Goal: Use online tool/utility: Use online tool/utility

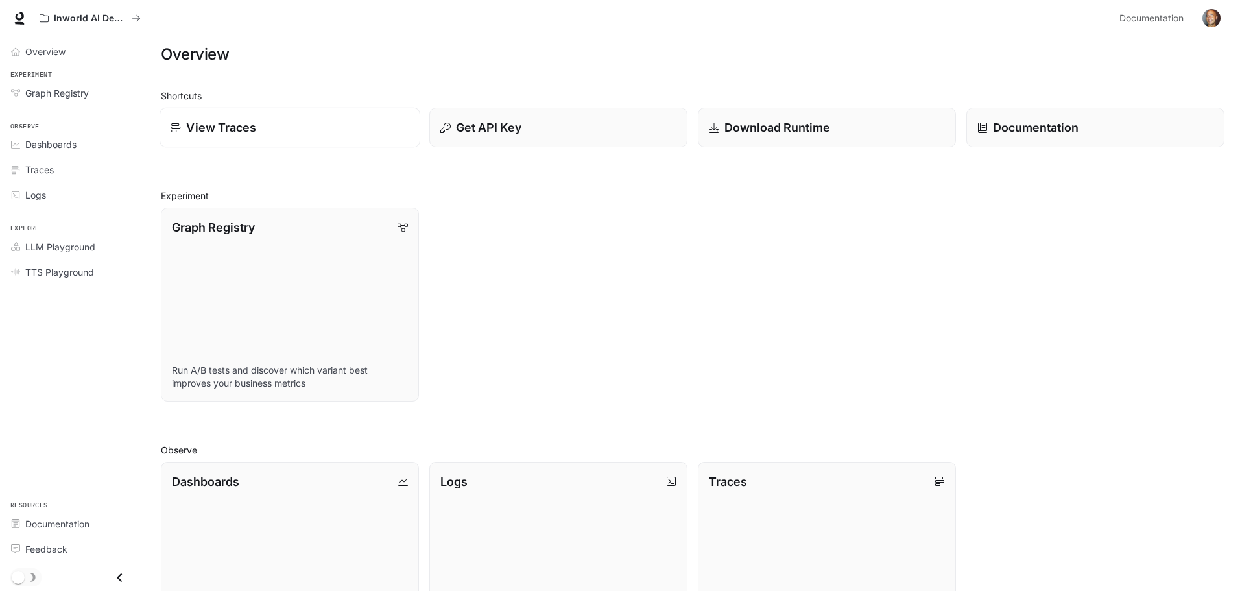
click at [210, 125] on p "View Traces" at bounding box center [221, 128] width 70 height 18
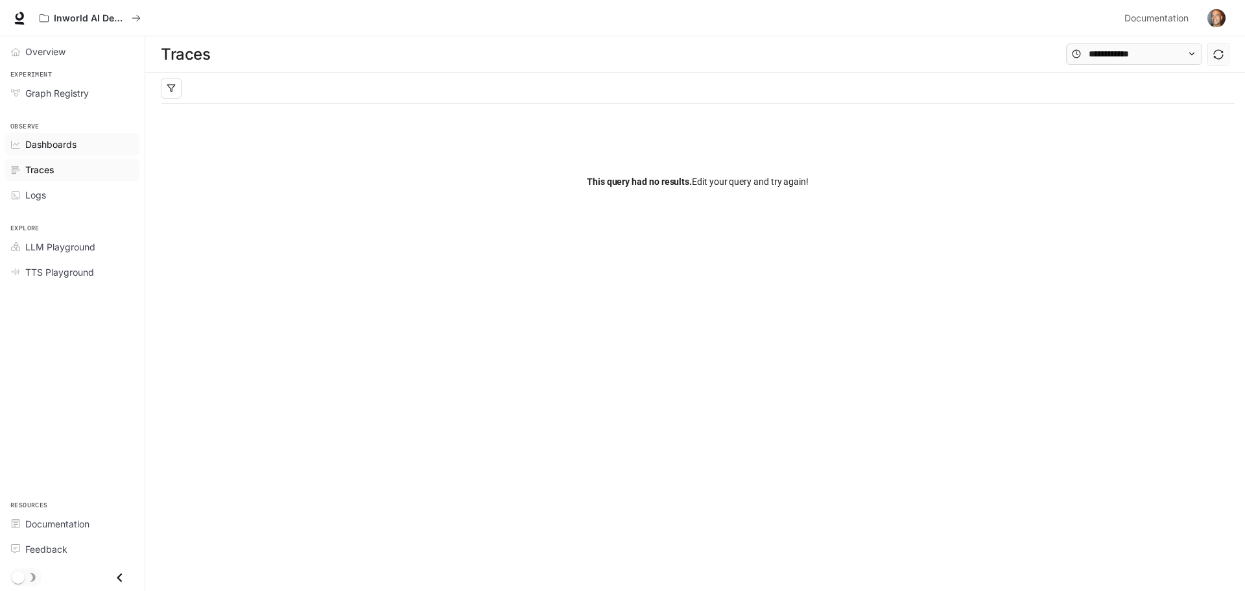
click at [67, 141] on span "Dashboards" at bounding box center [50, 144] width 51 height 14
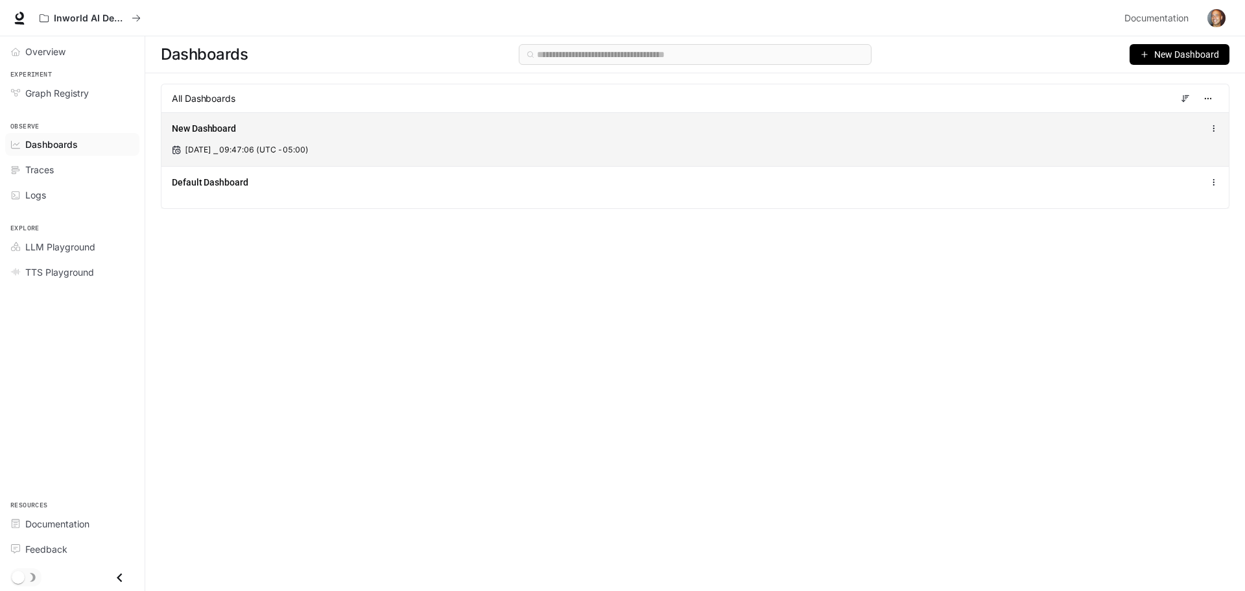
click at [239, 145] on span "[DATE] ⎯ 09:47:06 (UTC -05:00)" at bounding box center [247, 150] width 124 height 12
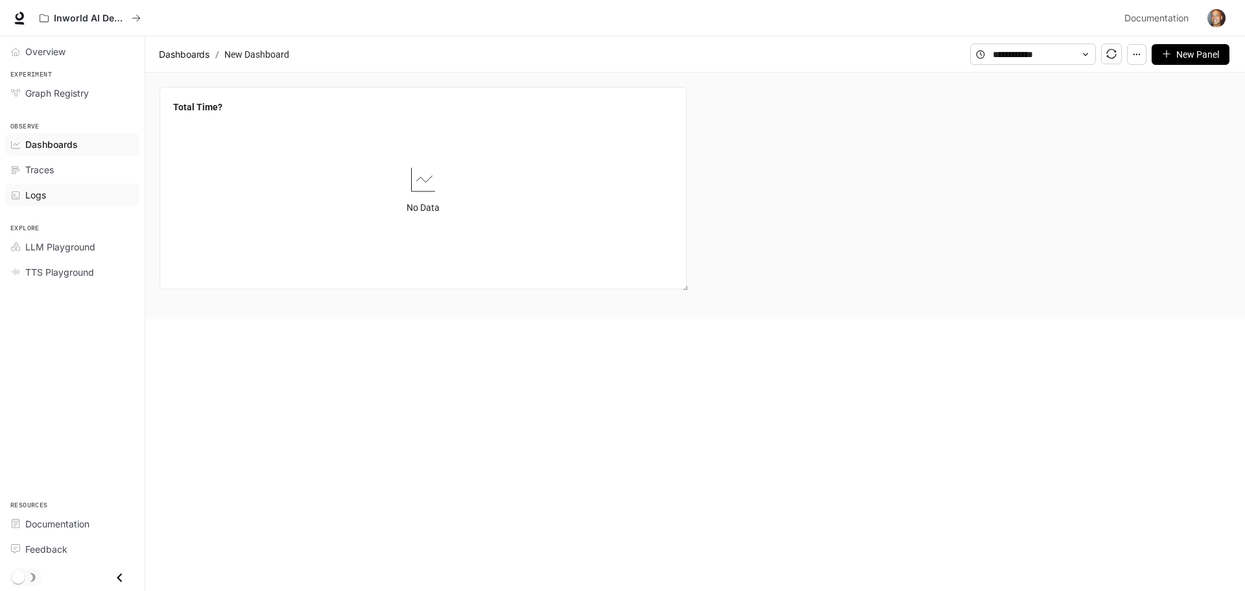
click at [42, 190] on span "Logs" at bounding box center [35, 195] width 21 height 14
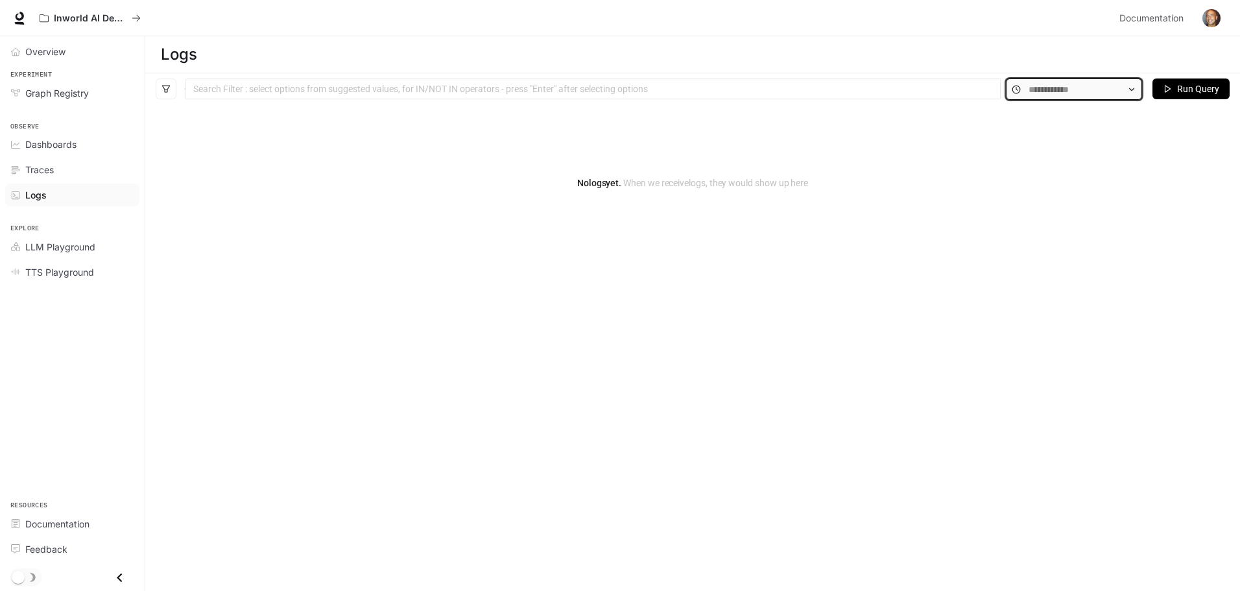
click at [1050, 86] on input "text" at bounding box center [1073, 89] width 91 height 14
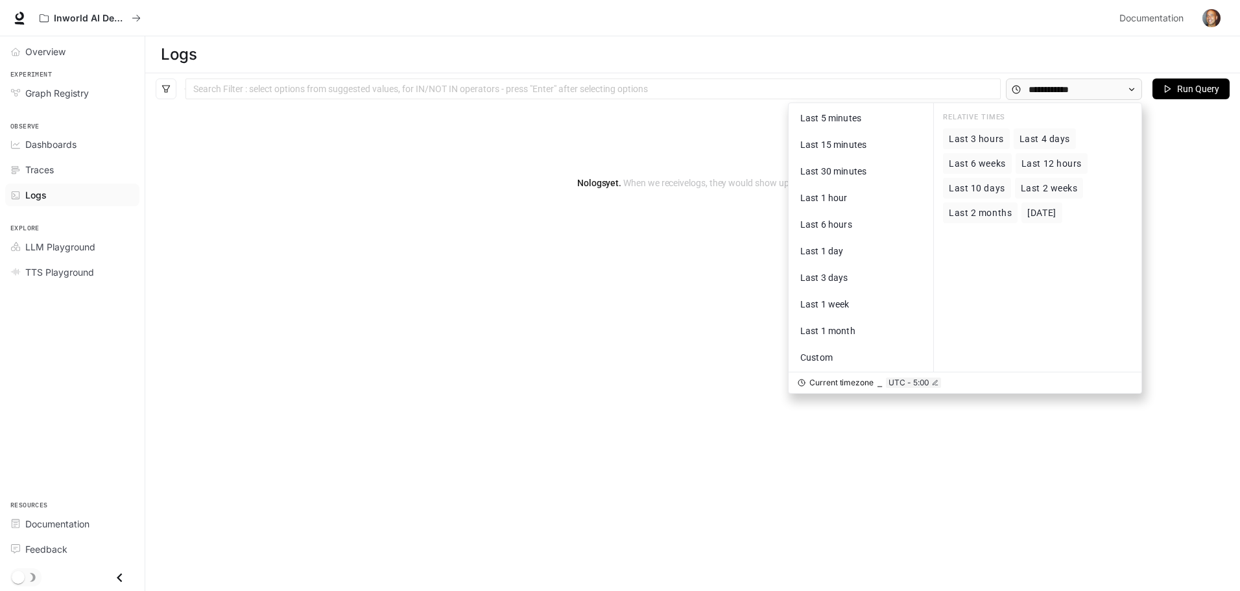
drag, startPoint x: 670, startPoint y: 153, endPoint x: 386, endPoint y: 147, distance: 284.7
click at [670, 153] on div "No logs yet. When we receive logs , they would show up here" at bounding box center [692, 183] width 1094 height 156
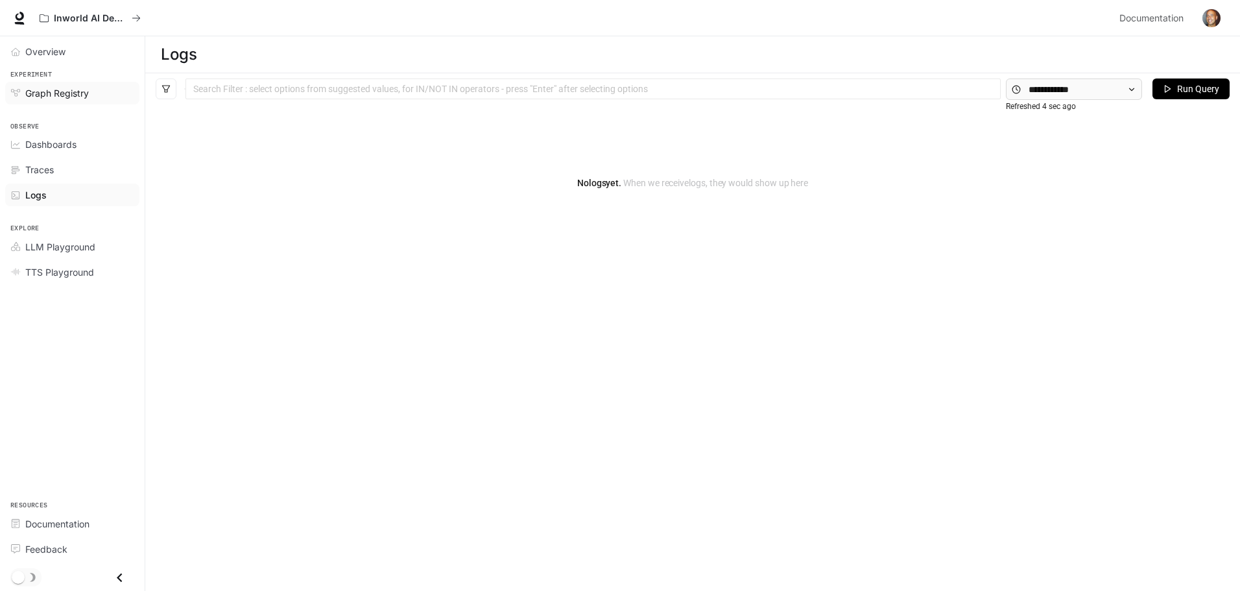
click at [65, 89] on span "Graph Registry" at bounding box center [57, 93] width 64 height 14
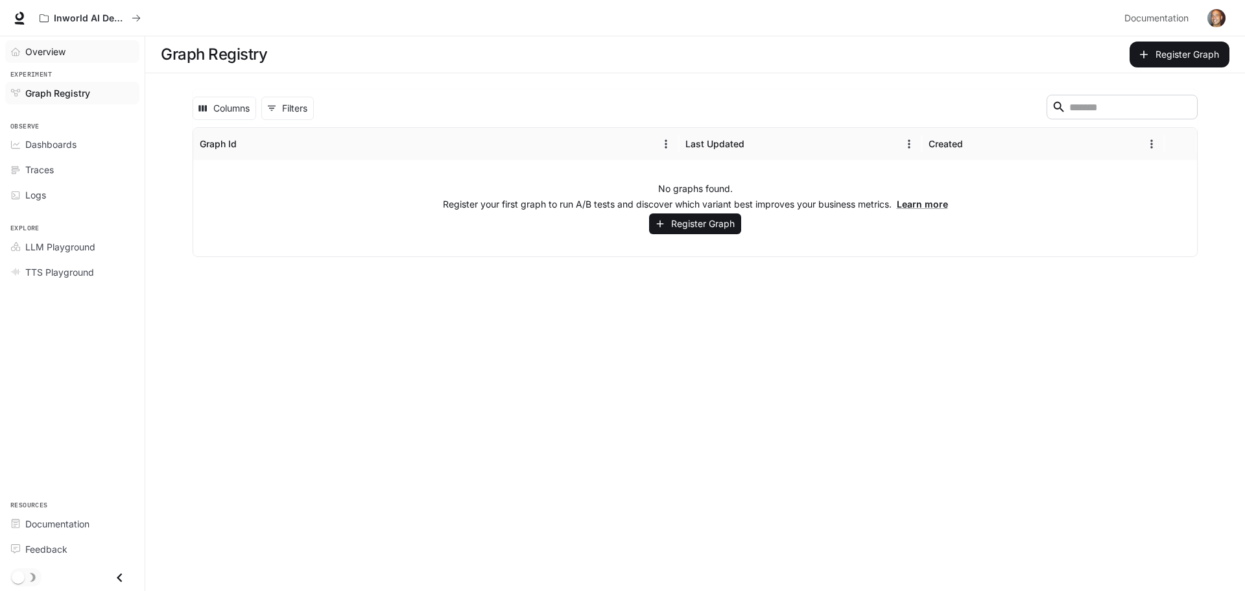
click at [51, 52] on span "Overview" at bounding box center [45, 52] width 40 height 14
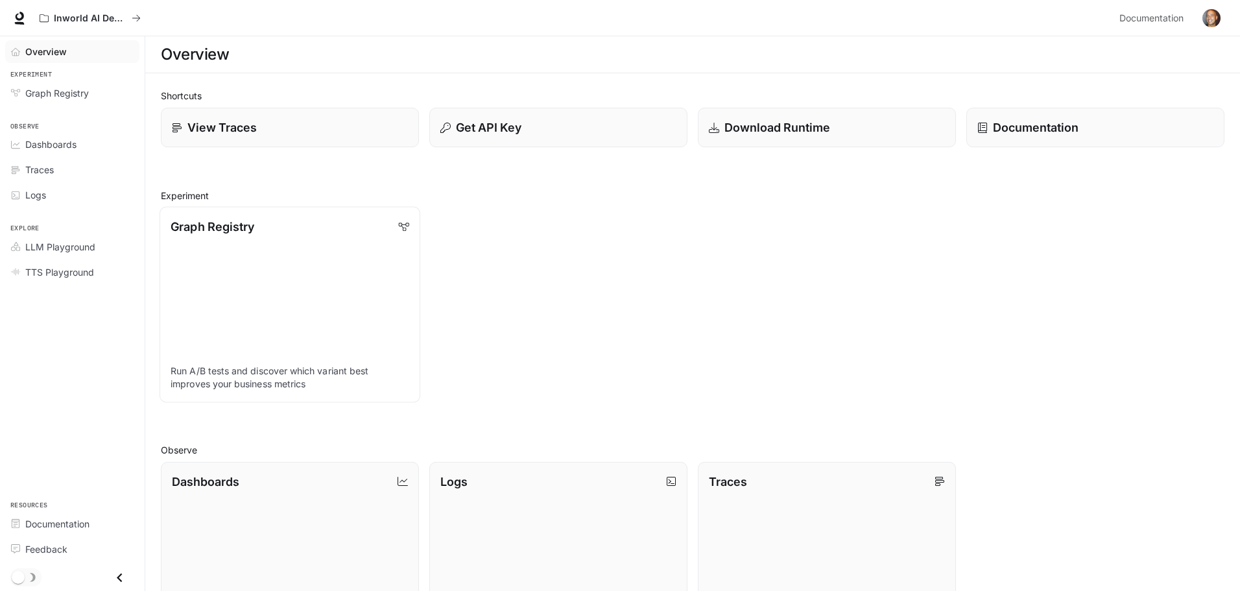
click at [321, 299] on link "Graph Registry Run A/B tests and discover which variant best improves your busi…" at bounding box center [289, 304] width 261 height 195
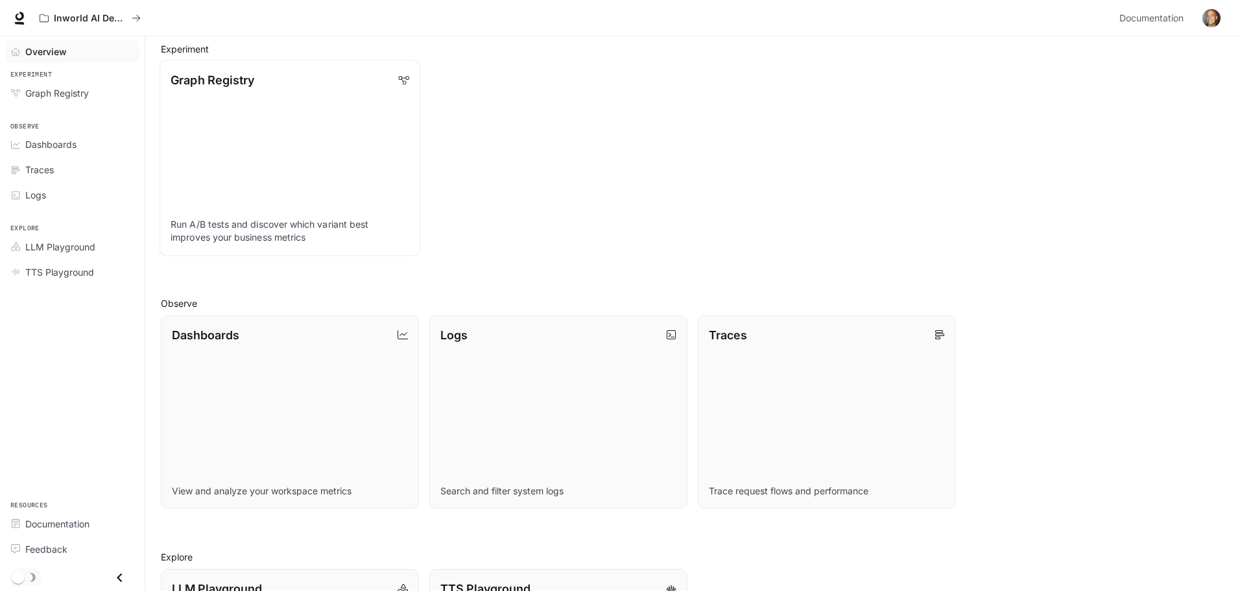
scroll to position [259, 0]
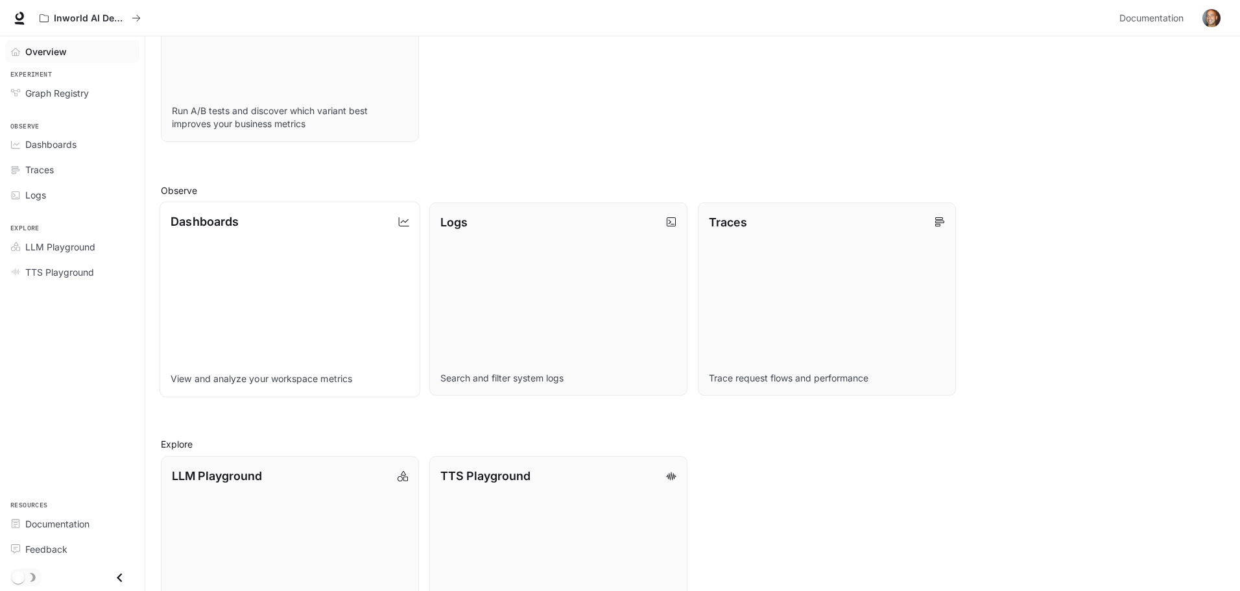
click at [323, 324] on link "Dashboards View and analyze your workspace metrics" at bounding box center [289, 298] width 261 height 195
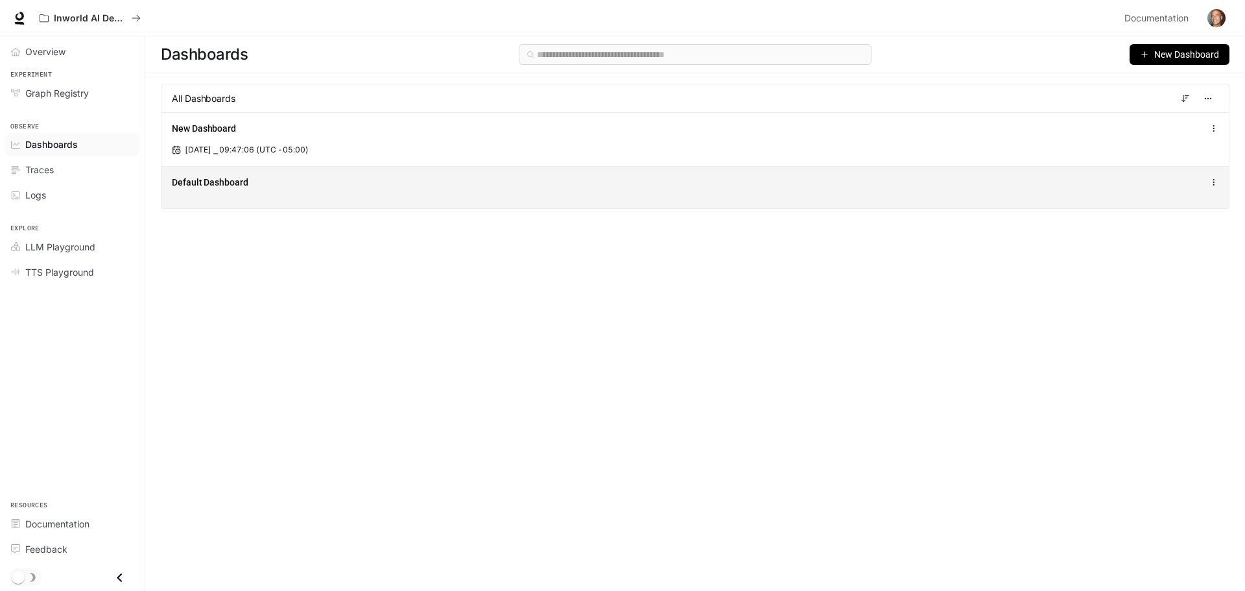
click at [213, 188] on span "Default Dashboard" at bounding box center [210, 182] width 77 height 13
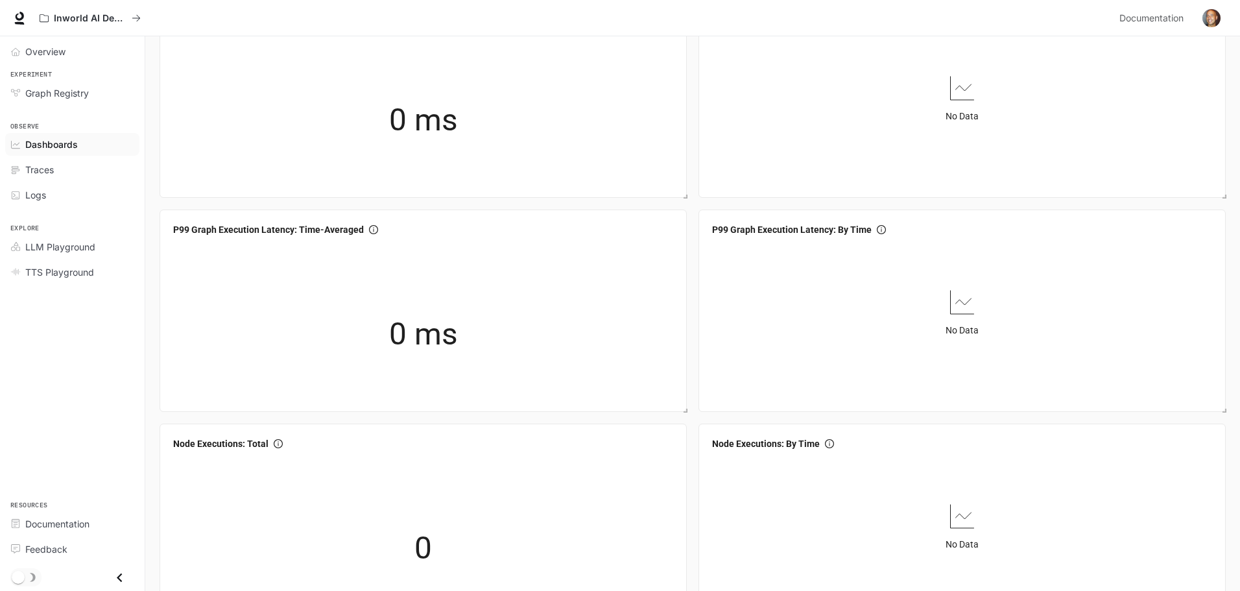
scroll to position [259, 0]
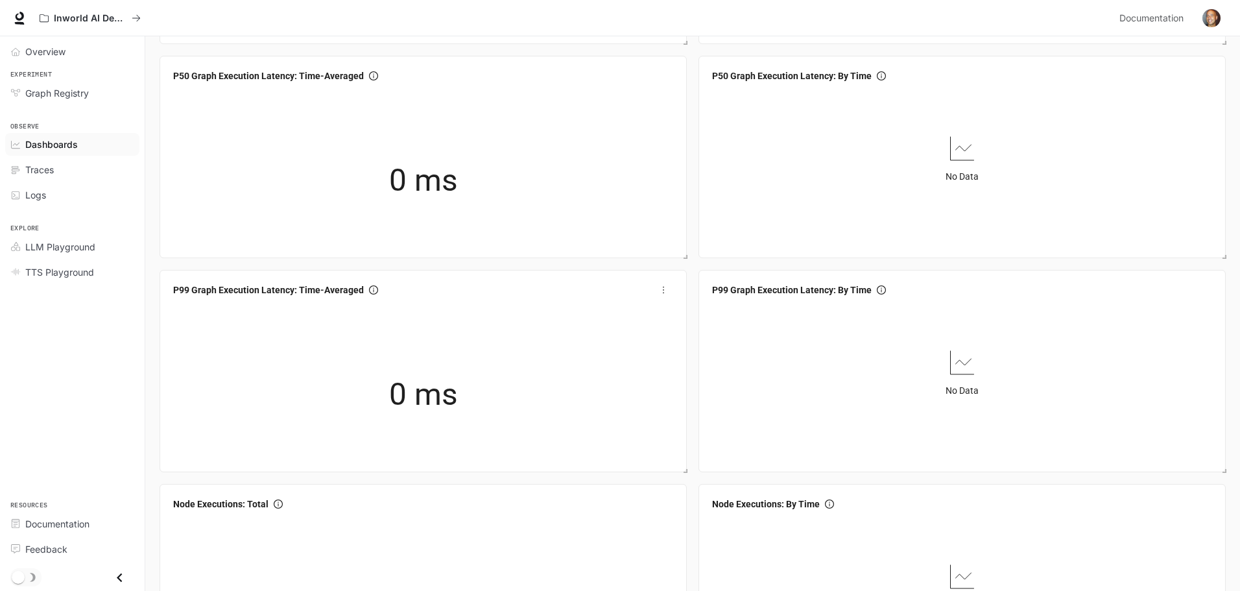
click at [379, 386] on div "0 ms" at bounding box center [424, 394] width 130 height 83
click at [445, 397] on span "0 ms" at bounding box center [423, 394] width 69 height 49
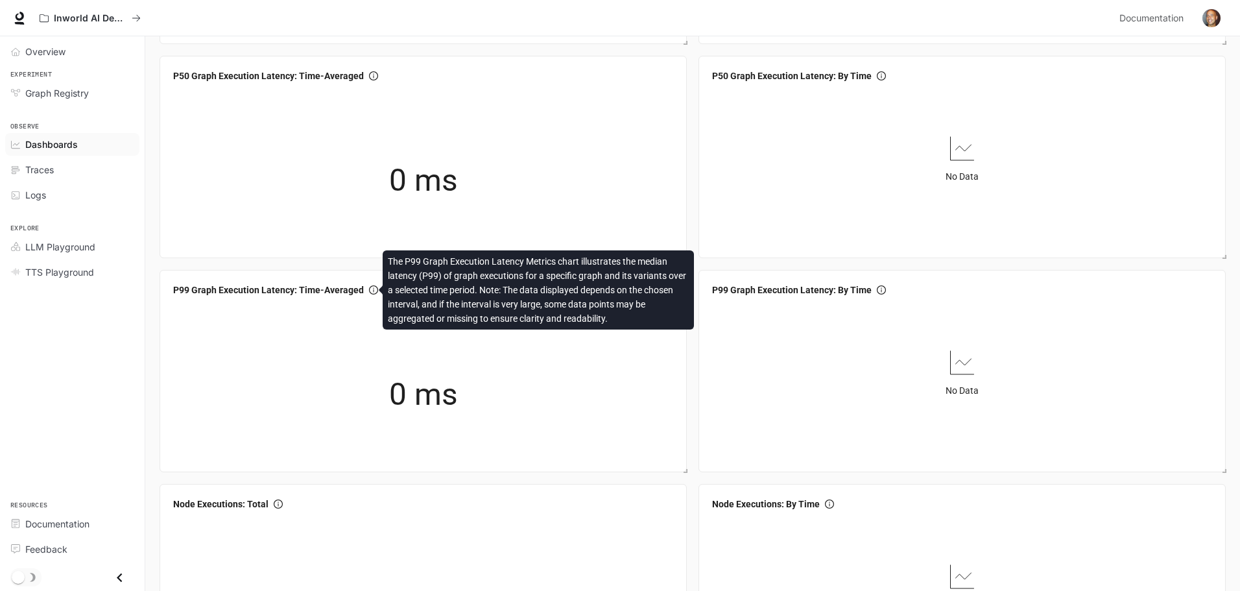
click at [373, 288] on icon "info-circle" at bounding box center [373, 289] width 9 height 9
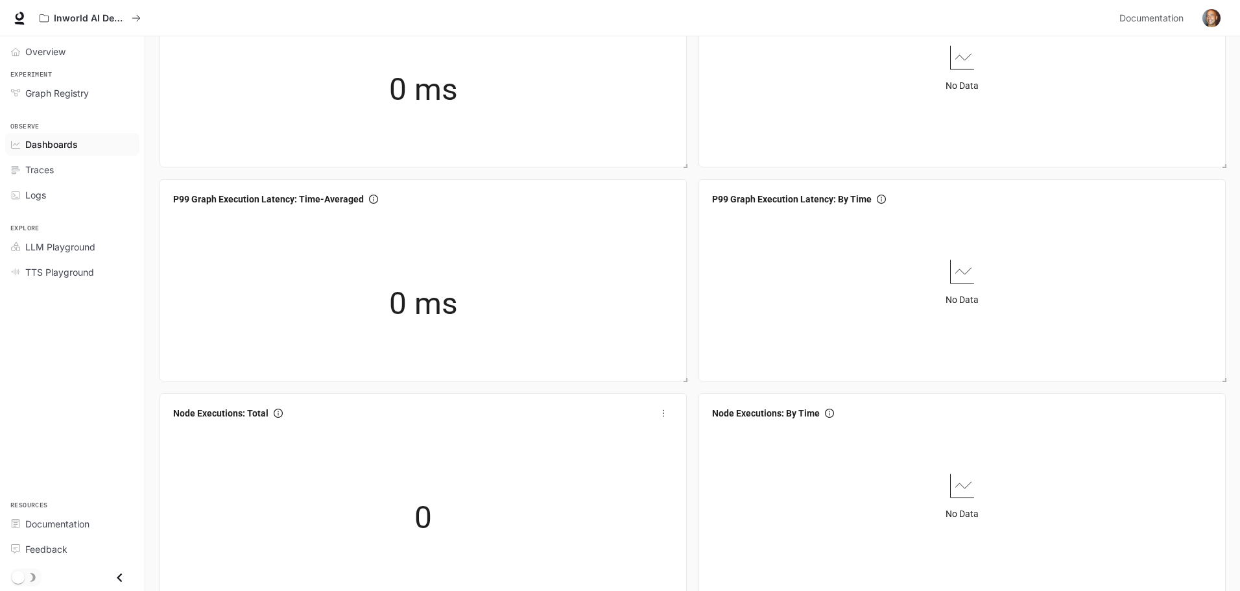
scroll to position [583, 0]
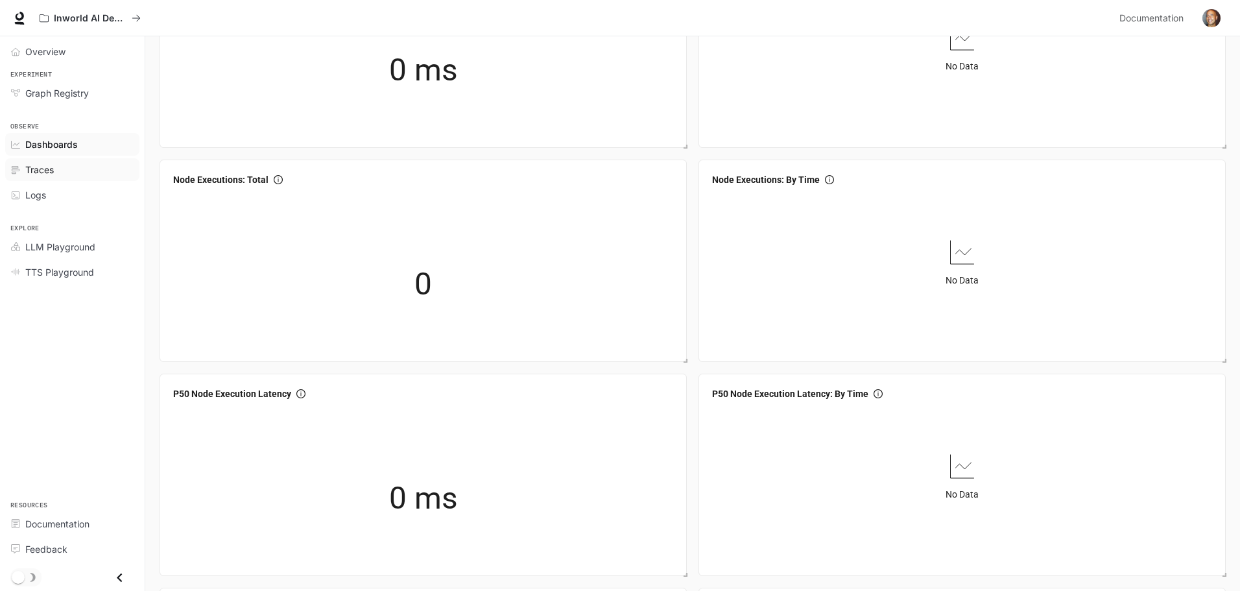
click at [64, 169] on div "Traces" at bounding box center [79, 170] width 108 height 14
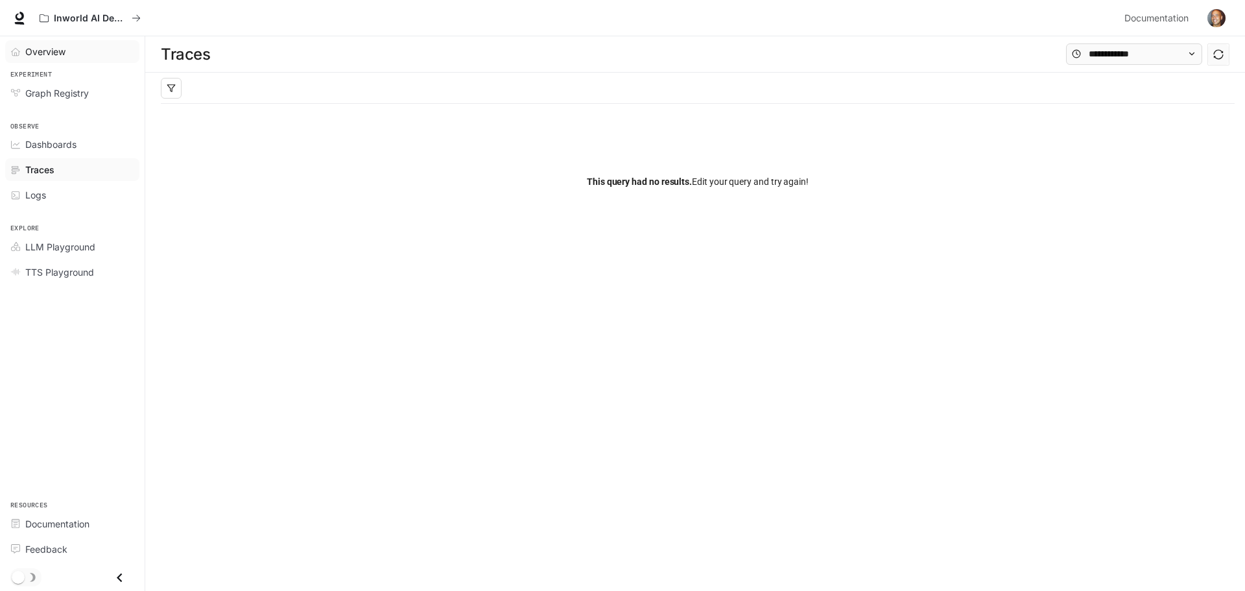
click at [47, 48] on span "Overview" at bounding box center [45, 52] width 40 height 14
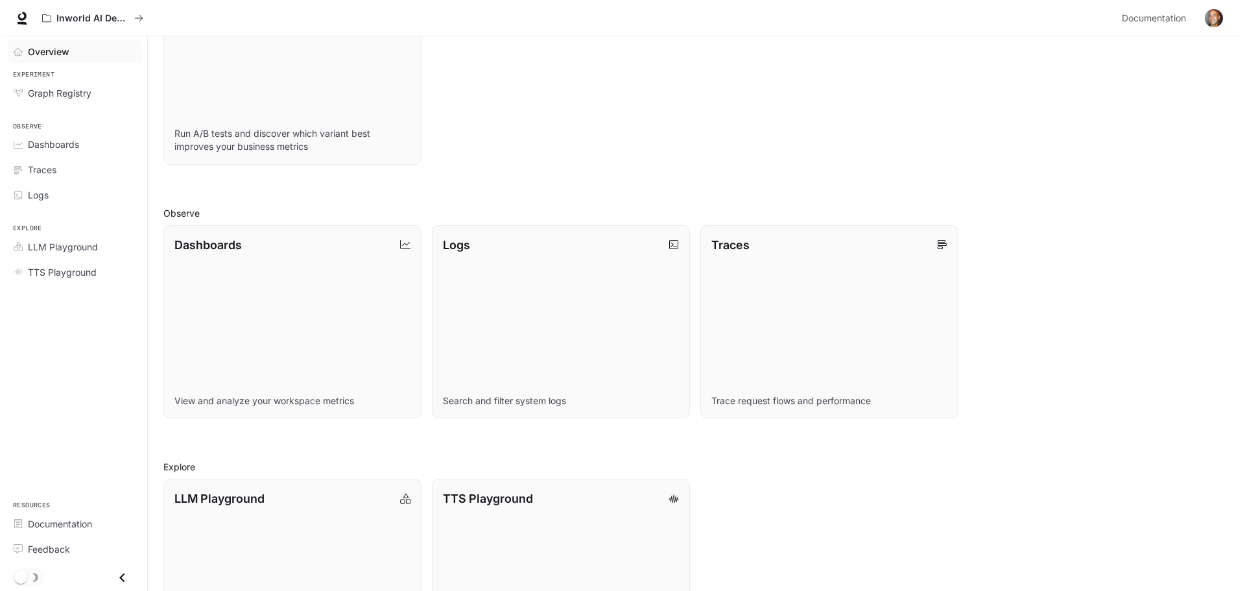
scroll to position [75, 0]
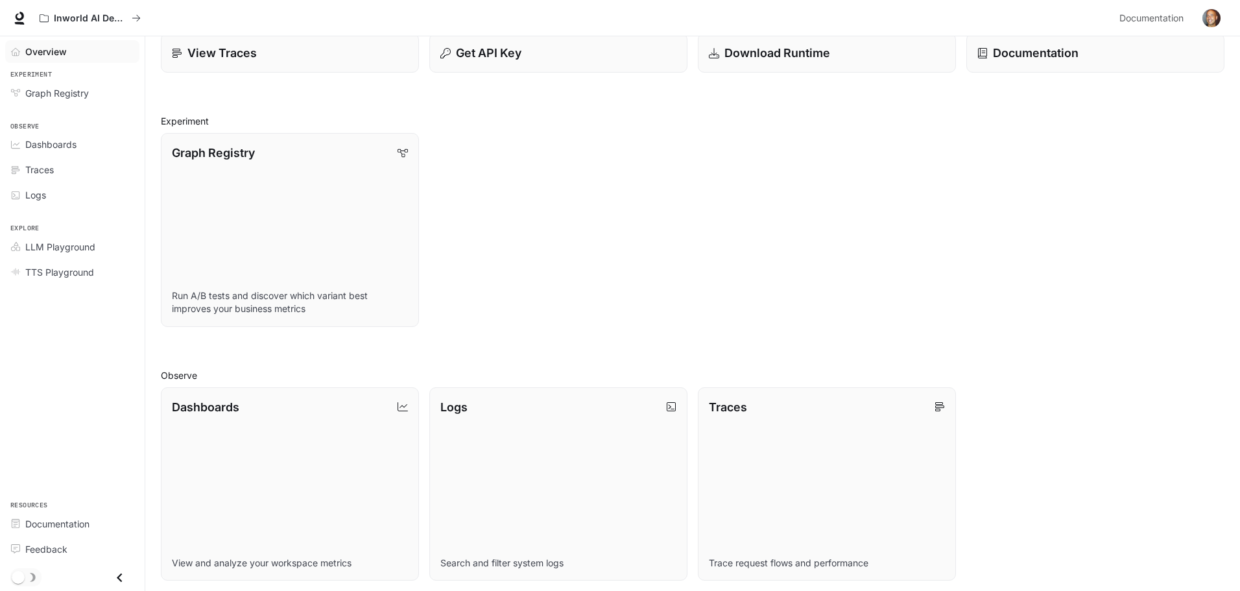
click at [1210, 18] on img "button" at bounding box center [1211, 18] width 18 height 18
click at [1097, 94] on span "Billing" at bounding box center [1129, 95] width 167 height 13
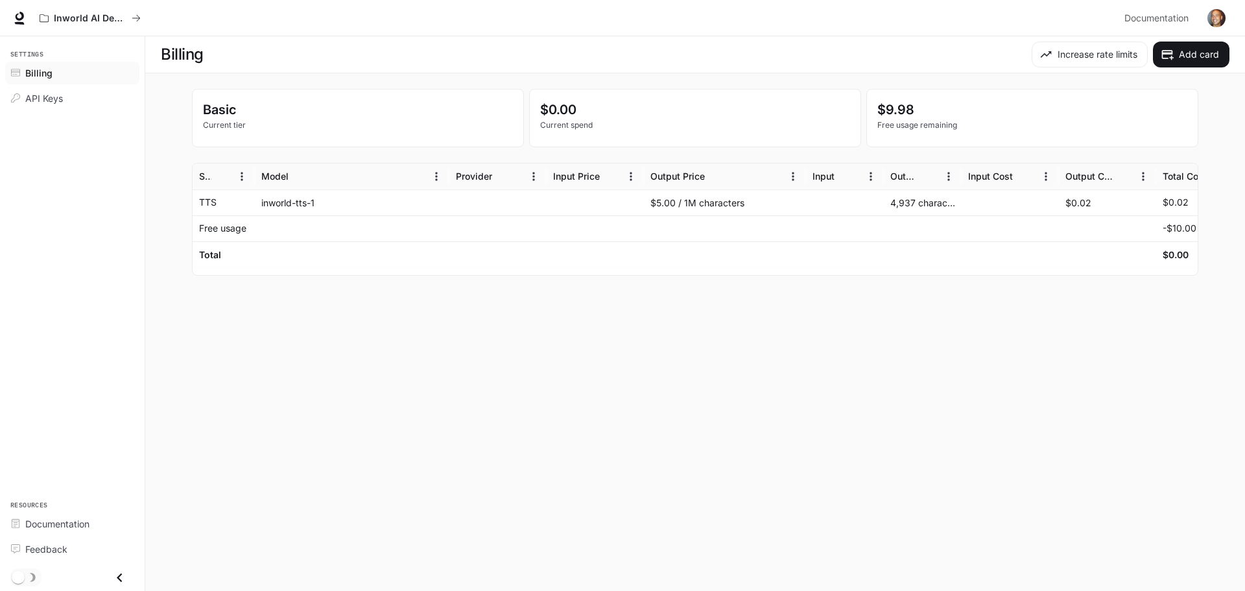
click at [277, 233] on div at bounding box center [352, 228] width 194 height 26
click at [698, 201] on div "$5.00 / 1M characters" at bounding box center [725, 202] width 162 height 26
click at [877, 129] on p "Free usage remaining" at bounding box center [1032, 125] width 310 height 12
click at [1076, 119] on p "Free usage remaining" at bounding box center [1032, 125] width 310 height 12
click at [444, 373] on main "Billing Increase rate limits Add card Basic Current tier $0.00 Current spend $9…" at bounding box center [695, 313] width 1100 height 554
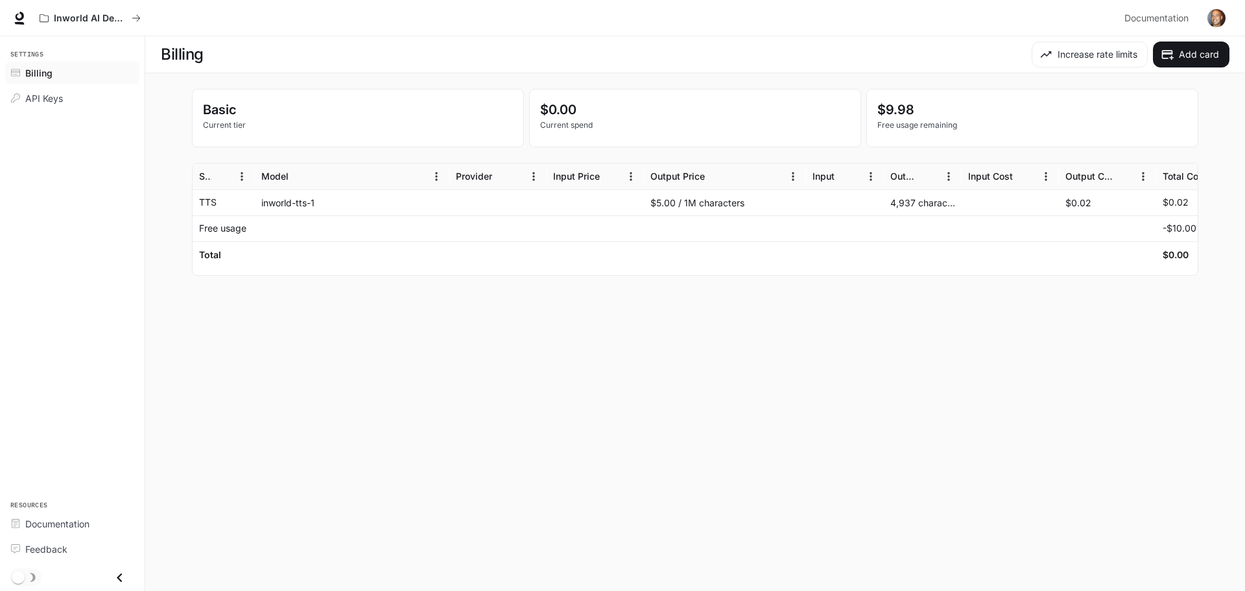
click at [838, 374] on main "Billing Increase rate limits Add card Basic Current tier $0.00 Current spend $9…" at bounding box center [695, 313] width 1100 height 554
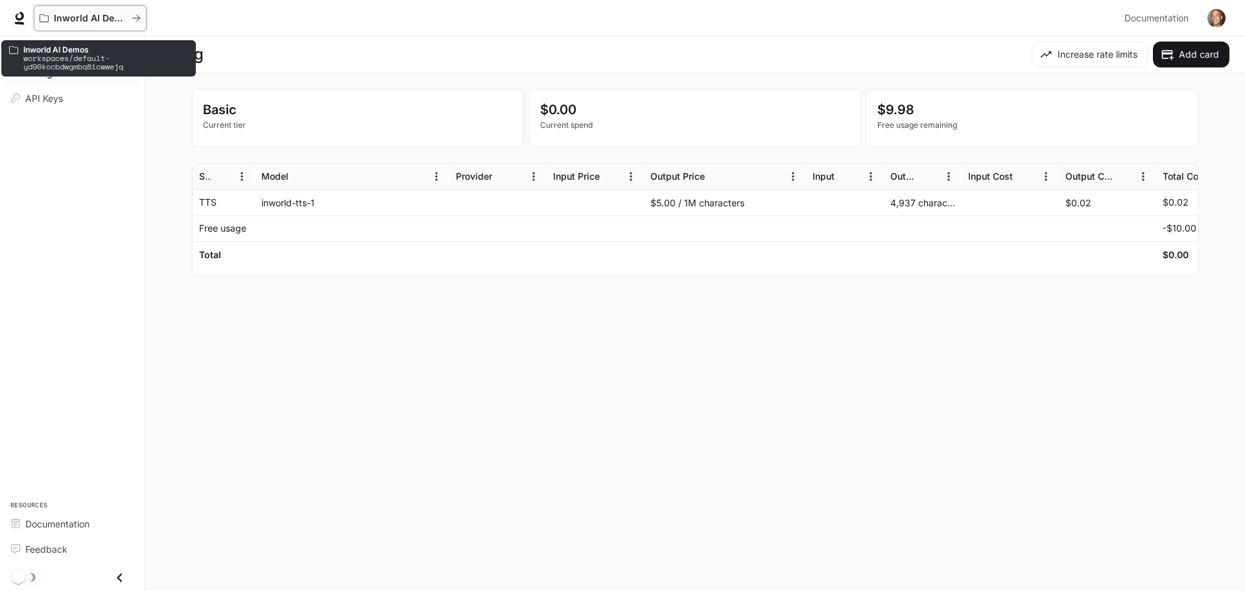
click at [59, 17] on p "Inworld AI Demos" at bounding box center [90, 18] width 73 height 11
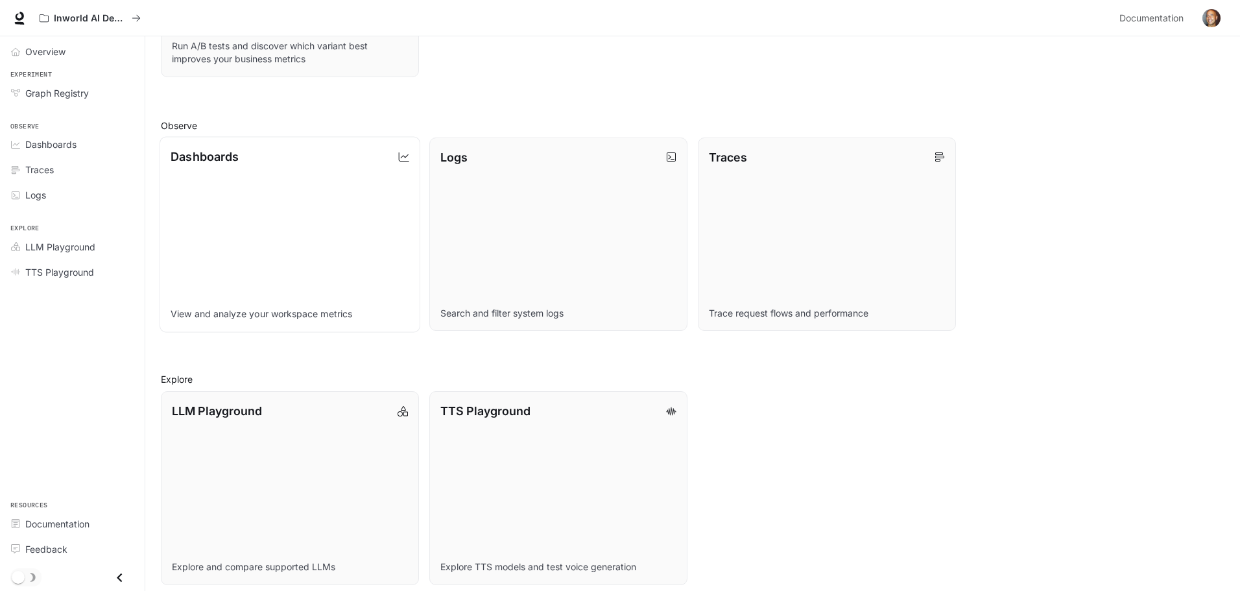
scroll to position [334, 0]
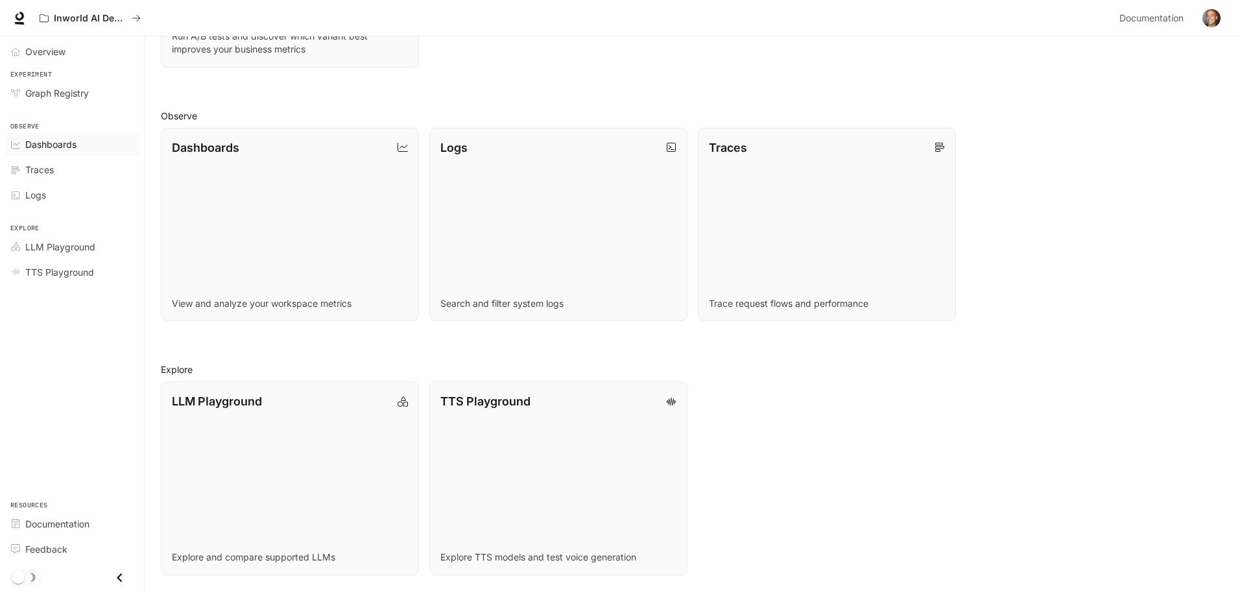
click at [74, 146] on span "Dashboards" at bounding box center [50, 144] width 51 height 14
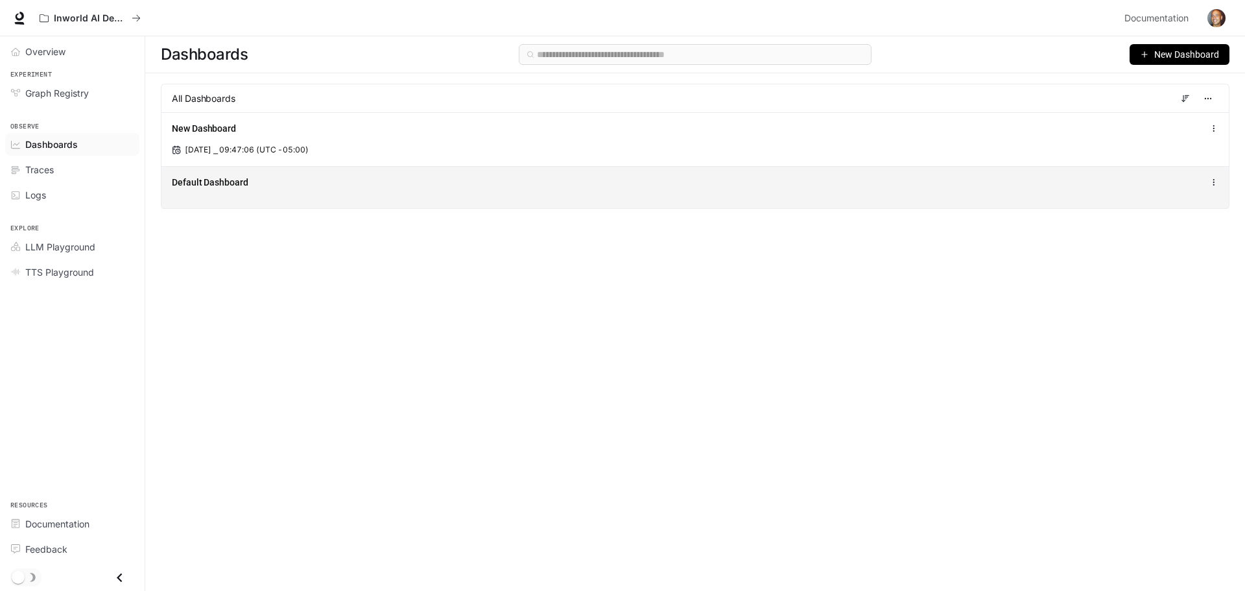
click at [271, 181] on div "Default Dashboard" at bounding box center [477, 182] width 610 height 13
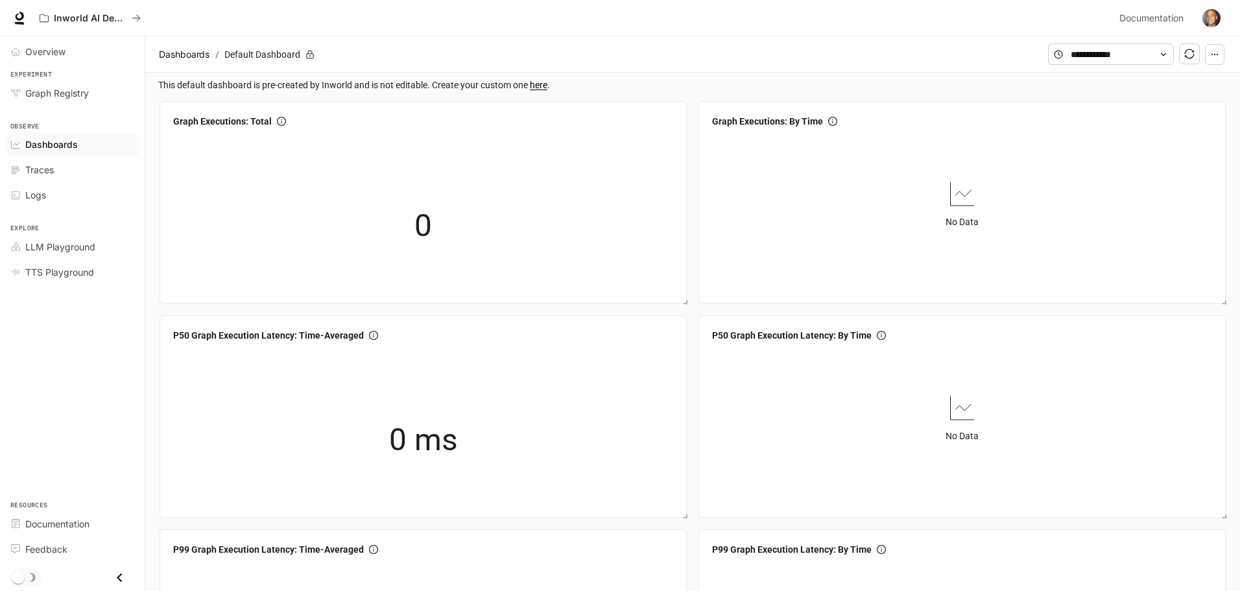
click at [171, 85] on span "This default dashboard is pre-created by Inworld and is not editable. Create yo…" at bounding box center [693, 85] width 1071 height 14
click at [363, 220] on div "0" at bounding box center [424, 226] width 130 height 83
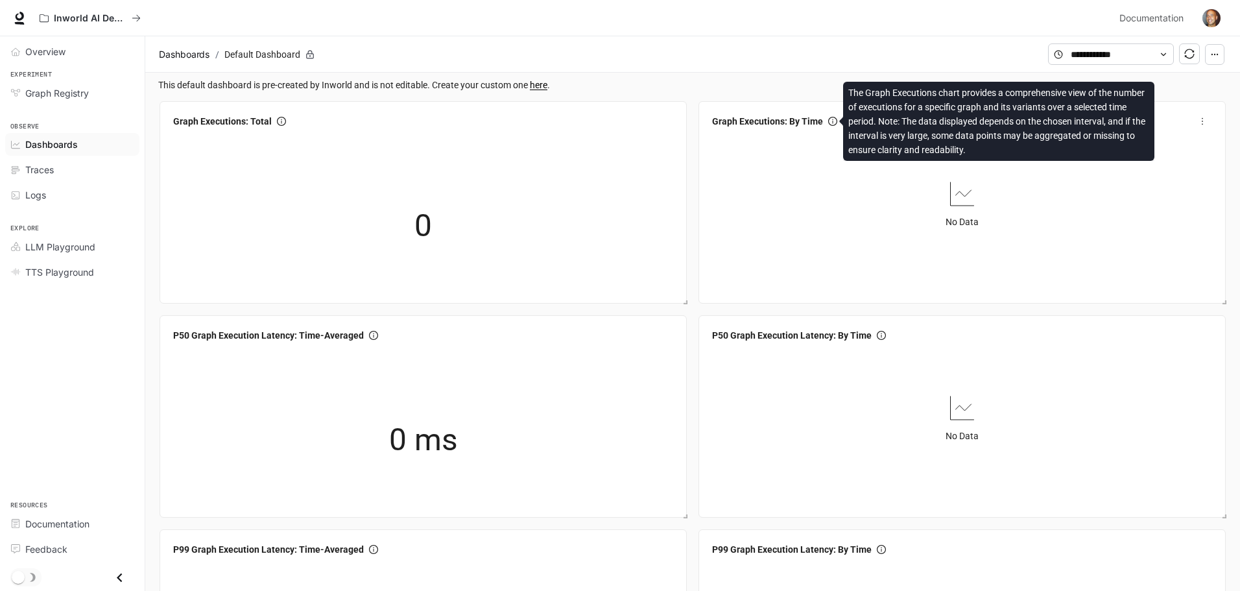
click at [835, 123] on icon "info-circle" at bounding box center [832, 121] width 9 height 9
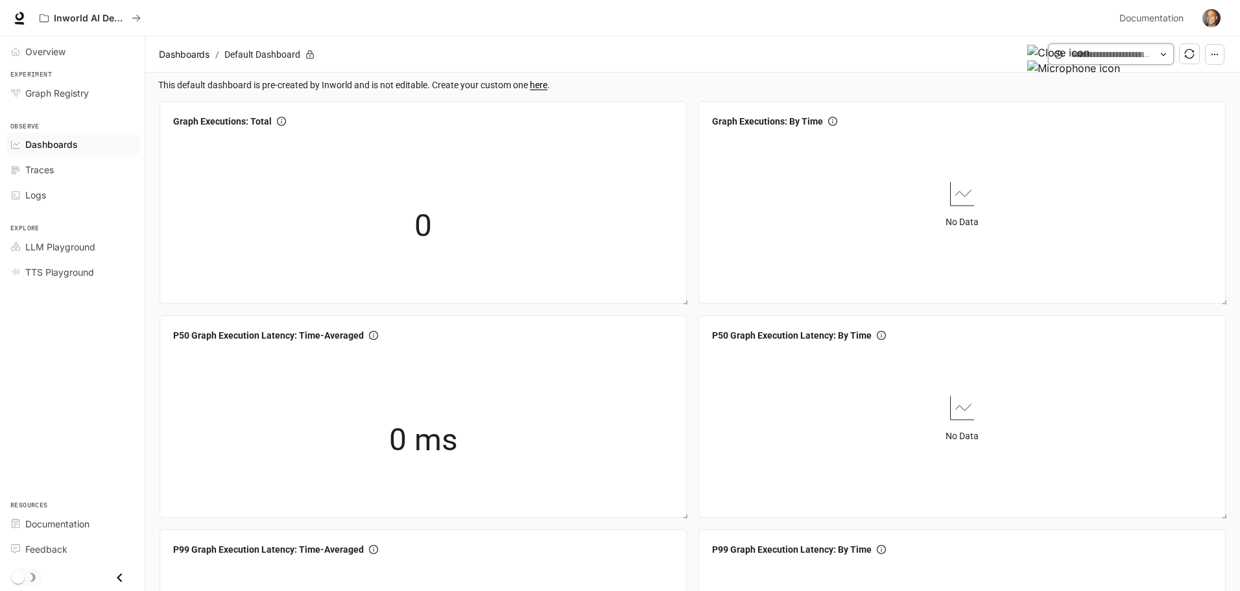
click at [1079, 50] on input "text" at bounding box center [1110, 54] width 80 height 14
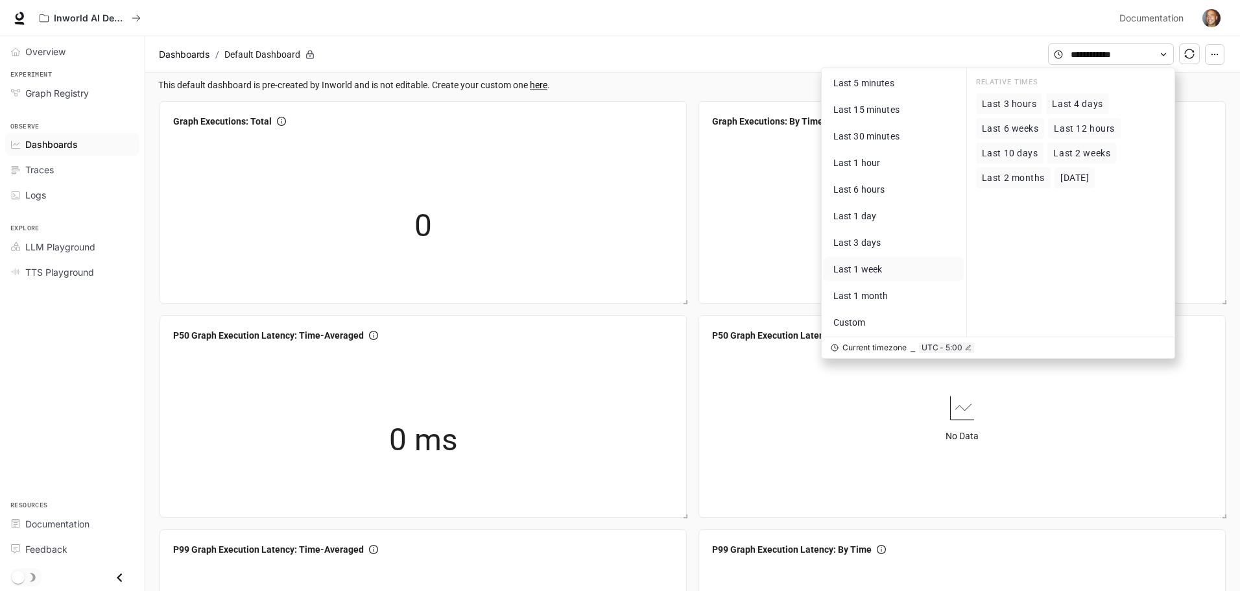
click at [876, 268] on span "Last 1 week" at bounding box center [857, 269] width 49 height 10
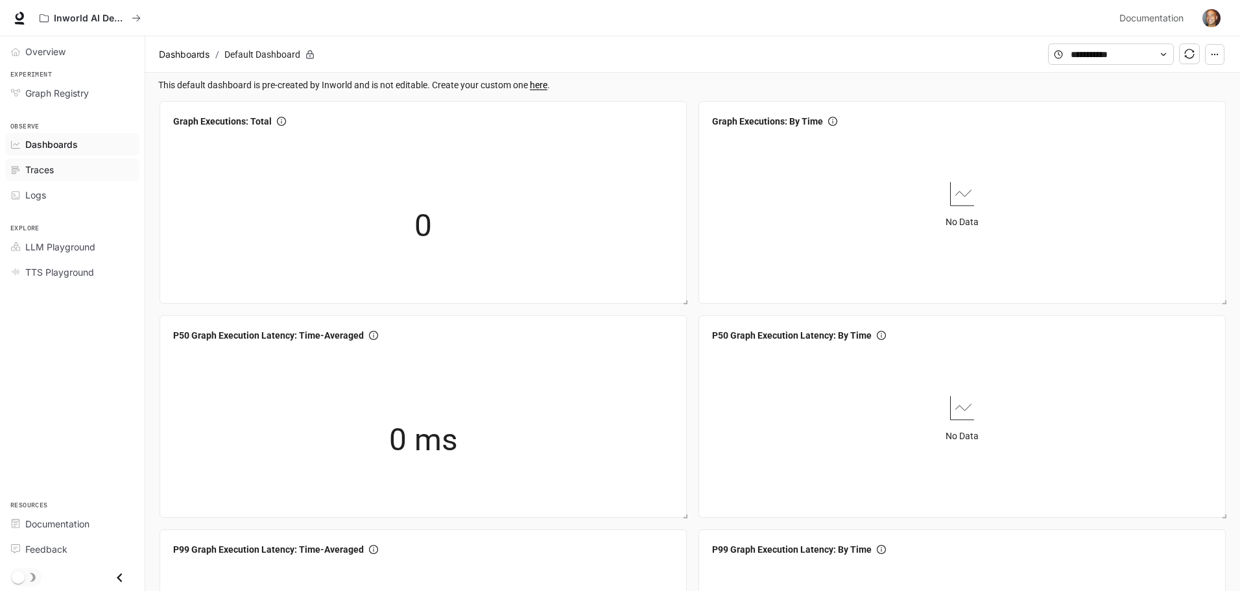
click at [49, 168] on span "Traces" at bounding box center [39, 170] width 29 height 14
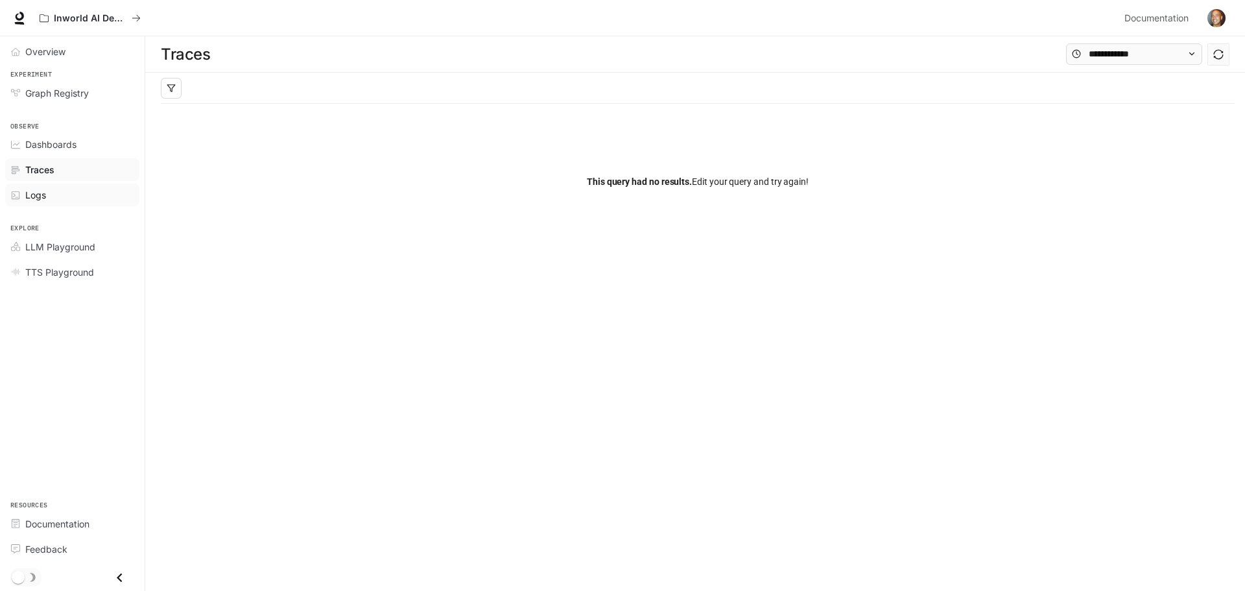
click at [32, 200] on span "Logs" at bounding box center [35, 195] width 21 height 14
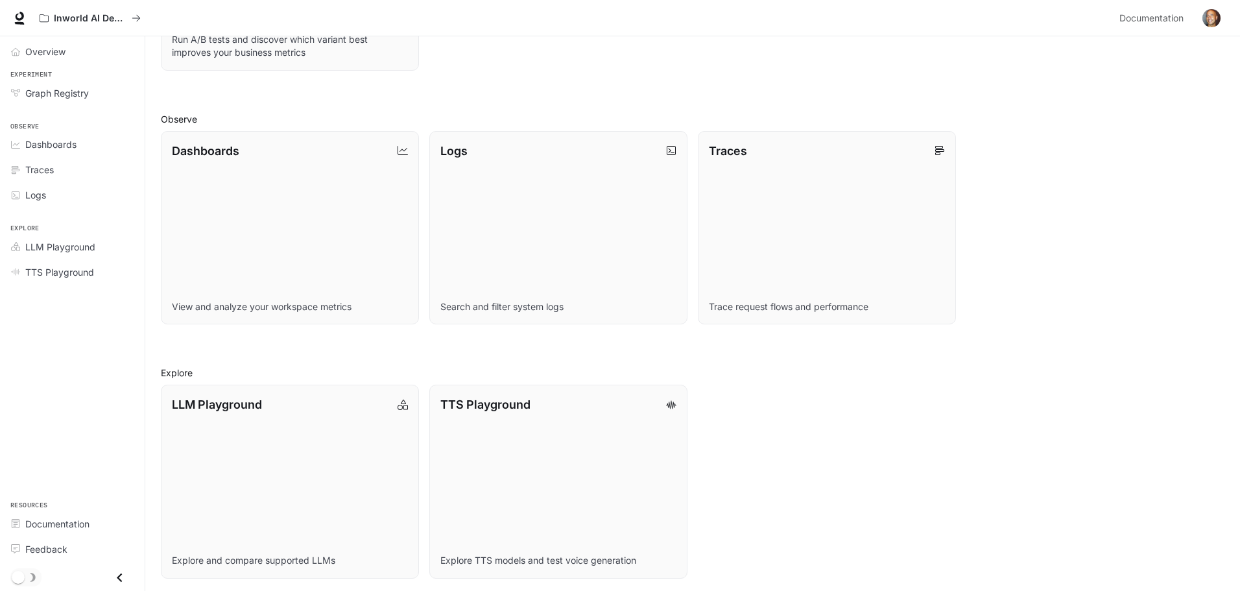
scroll to position [334, 0]
click at [543, 452] on link "TTS Playground Explore TTS models and test voice generation" at bounding box center [558, 478] width 261 height 195
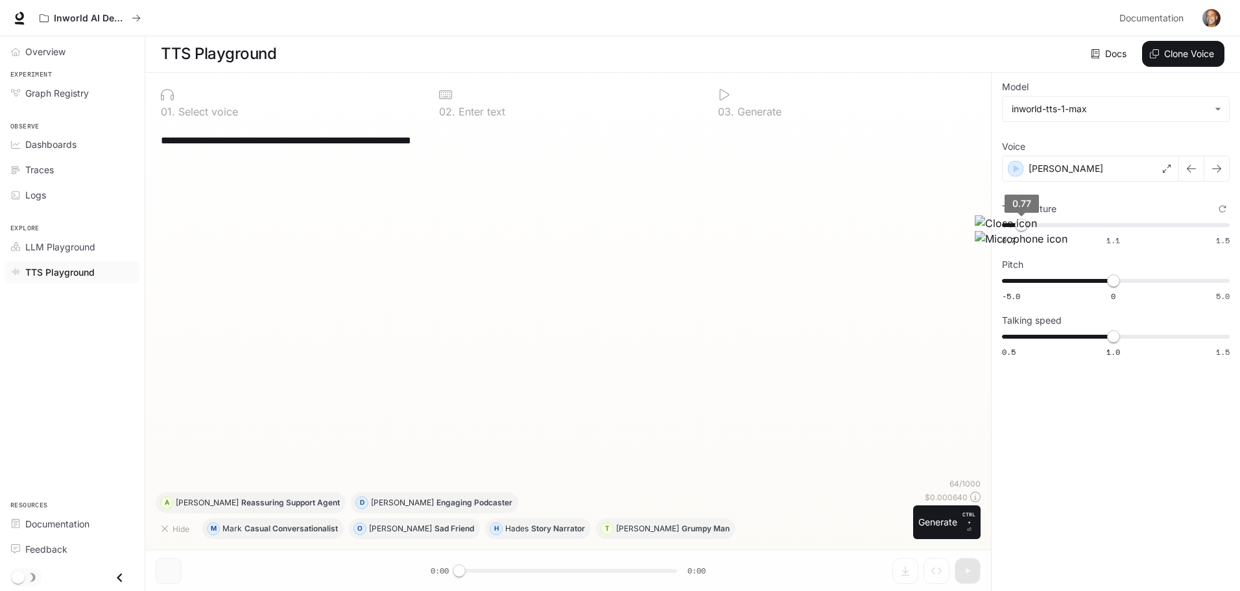
drag, startPoint x: 1022, startPoint y: 230, endPoint x: 930, endPoint y: 189, distance: 100.7
click at [927, 189] on div "**********" at bounding box center [568, 300] width 825 height 353
drag, startPoint x: 1017, startPoint y: 224, endPoint x: 924, endPoint y: 205, distance: 95.2
click at [1103, 227] on span "1.09" at bounding box center [1109, 224] width 13 height 13
type input "****"
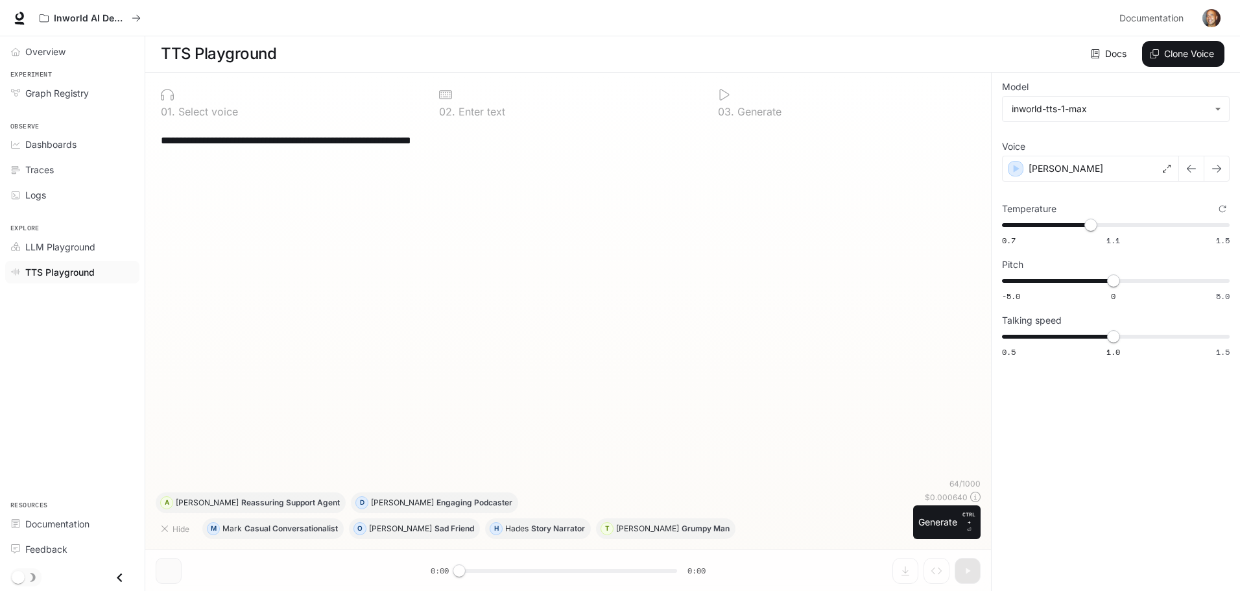
click at [909, 197] on div "**********" at bounding box center [568, 300] width 825 height 353
